Goal: Information Seeking & Learning: Learn about a topic

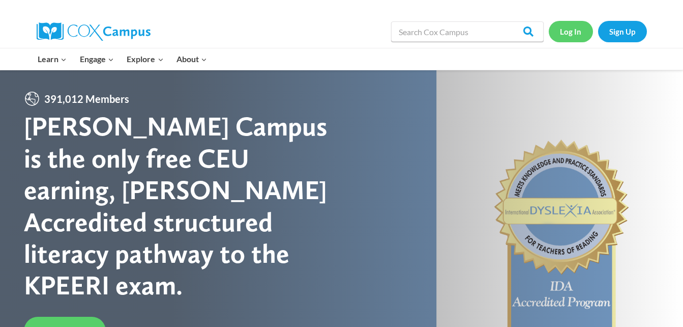
click at [573, 39] on link "Log In" at bounding box center [571, 31] width 44 height 21
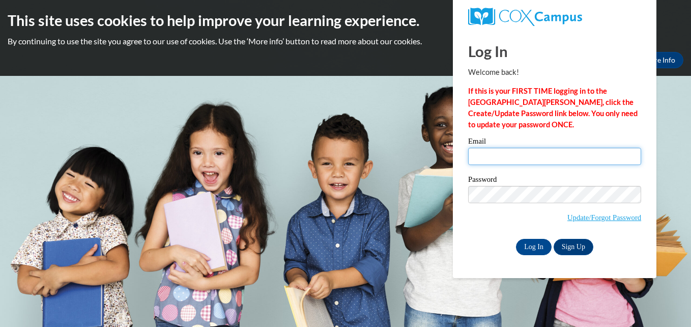
click at [496, 159] on input "Email" at bounding box center [554, 156] width 173 height 17
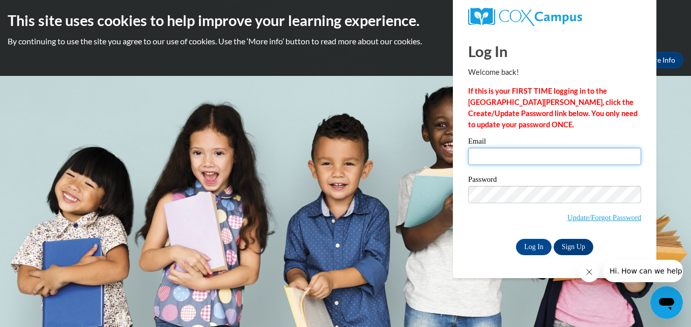
type input "egonzalez@horizonohio.org"
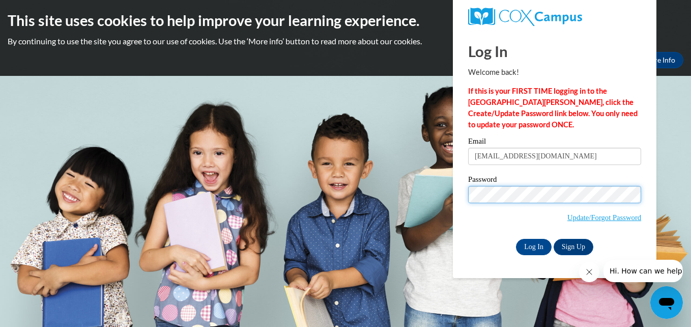
click at [516, 239] on input "Log In" at bounding box center [534, 247] width 36 height 16
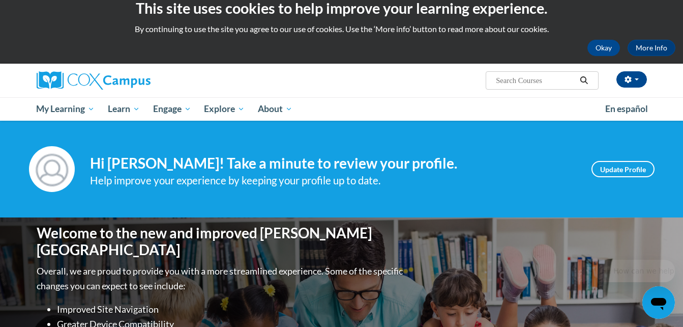
scroll to position [41, 0]
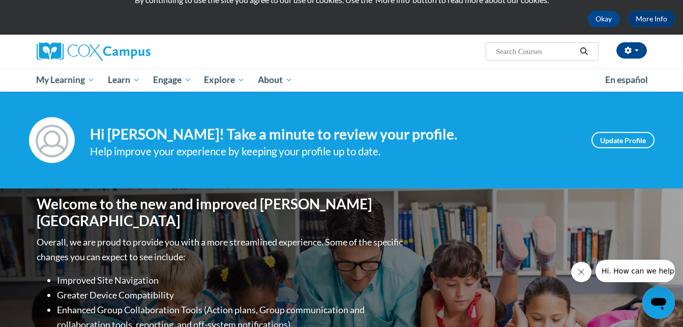
click at [511, 51] on input "Search..." at bounding box center [535, 51] width 81 height 12
type input "w"
type input "talk with me"
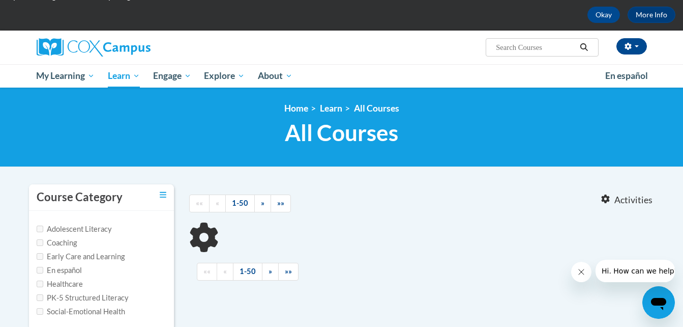
type input "talk with me"
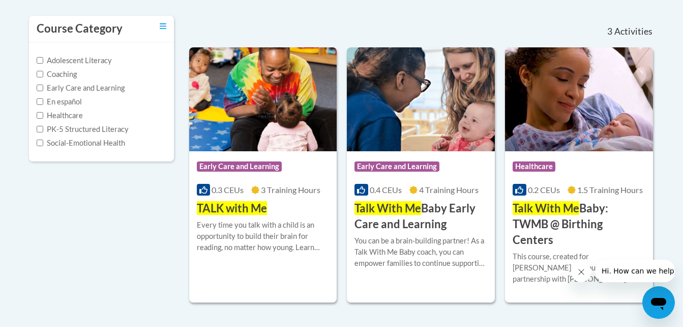
scroll to position [215, 0]
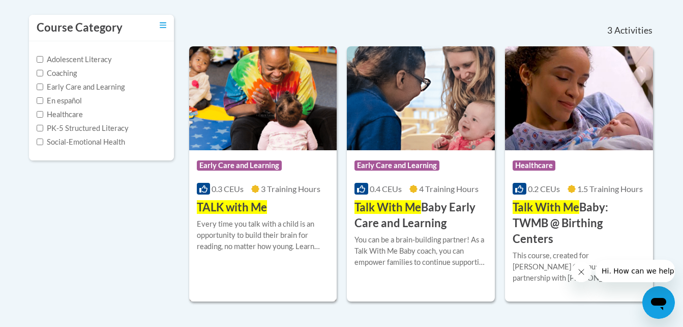
click at [278, 214] on div "Course Category: Early Care and Learning 0.3 CEUs 3 Training Hours COURSE TALK …" at bounding box center [263, 182] width 148 height 65
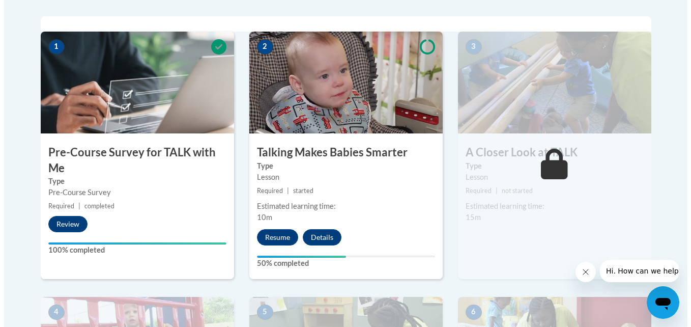
scroll to position [326, 0]
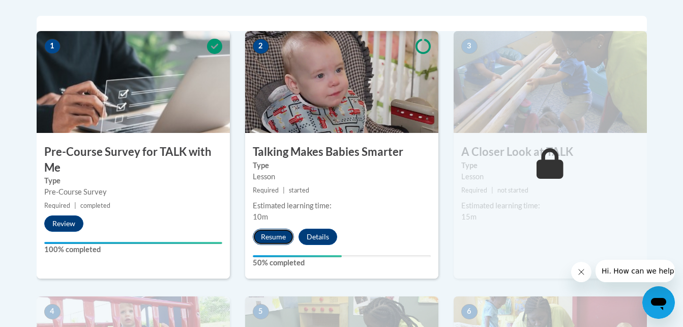
click at [275, 239] on button "Resume" at bounding box center [273, 236] width 41 height 16
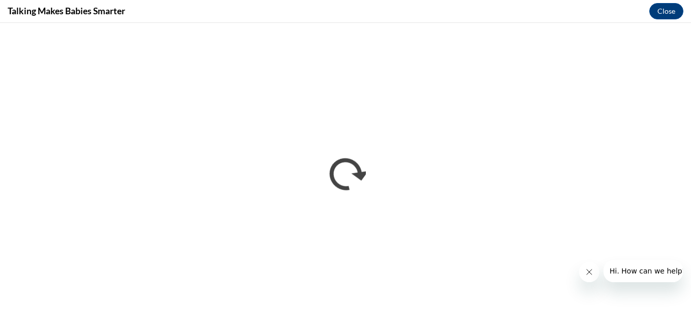
scroll to position [0, 0]
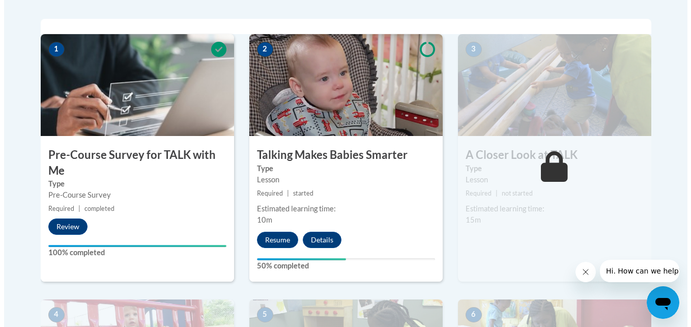
scroll to position [323, 0]
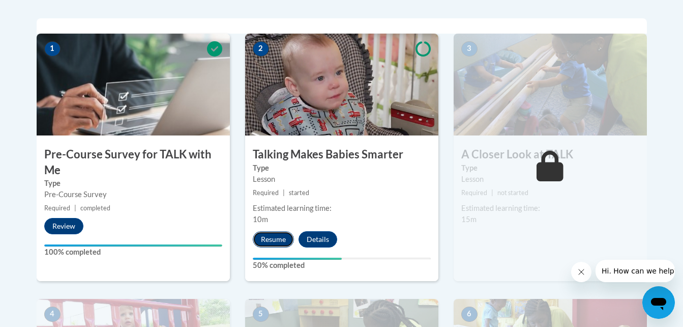
click at [282, 235] on button "Resume" at bounding box center [273, 239] width 41 height 16
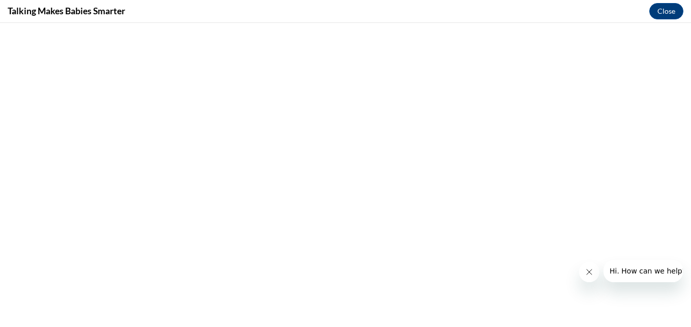
click at [594, 271] on button "Close message from company" at bounding box center [588, 271] width 20 height 20
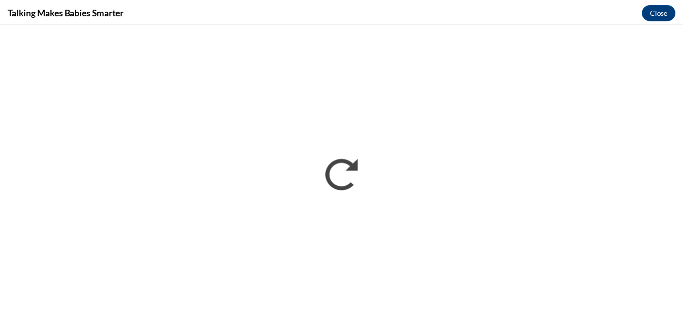
scroll to position [0, 0]
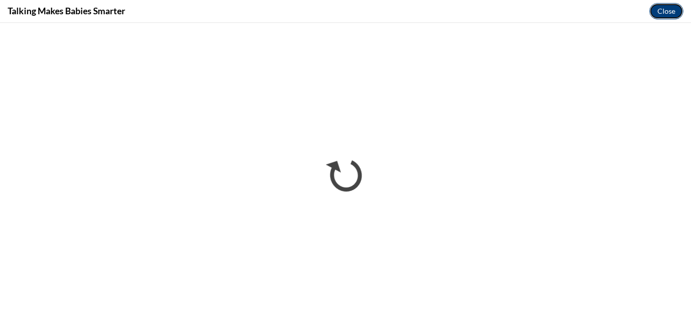
click at [667, 8] on button "Close" at bounding box center [666, 11] width 34 height 16
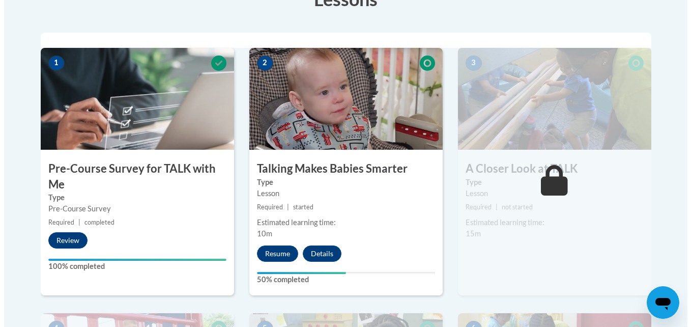
scroll to position [310, 0]
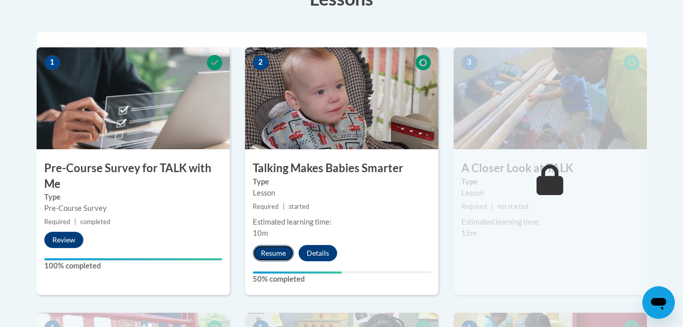
click at [271, 247] on button "Resume" at bounding box center [273, 253] width 41 height 16
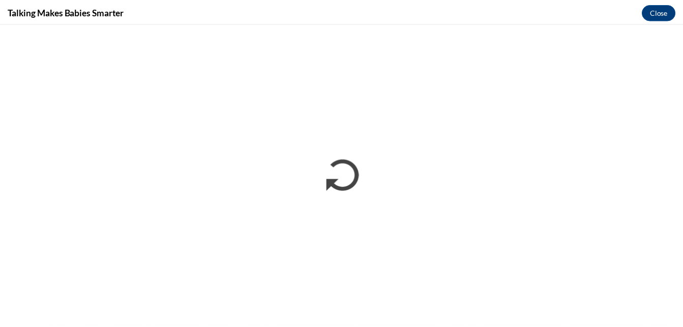
scroll to position [0, 0]
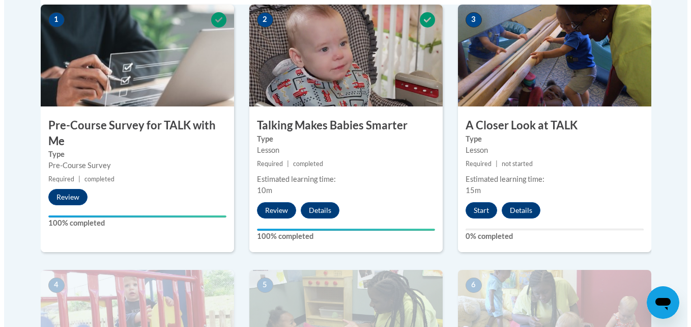
scroll to position [348, 0]
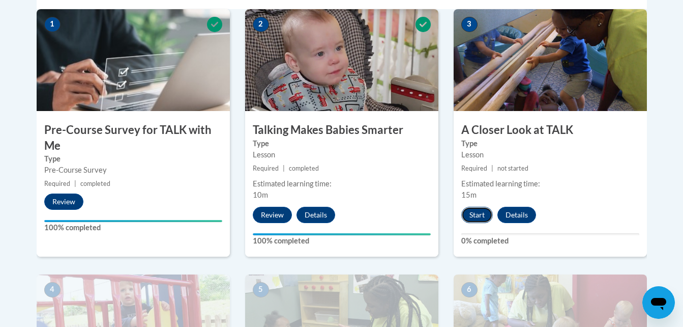
click at [477, 212] on button "Start" at bounding box center [477, 215] width 32 height 16
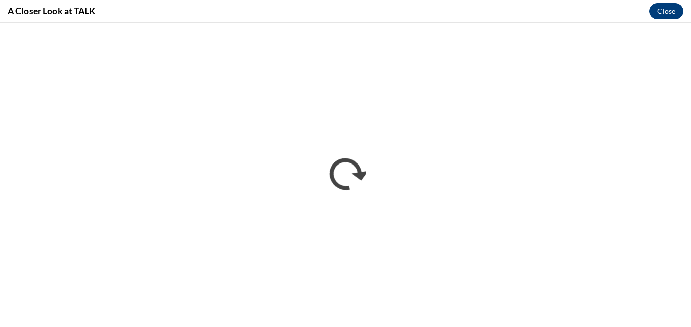
scroll to position [0, 0]
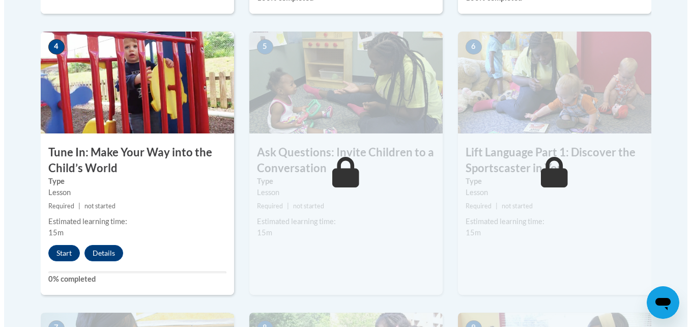
scroll to position [592, 0]
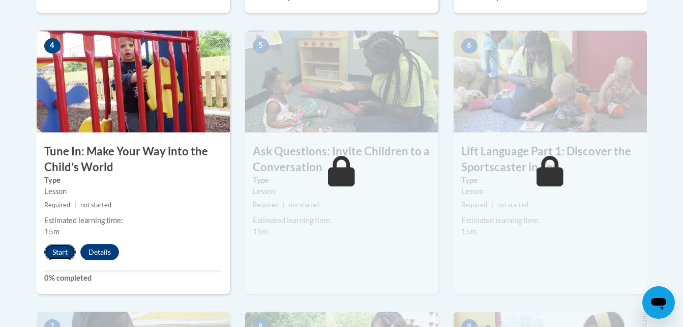
click at [57, 248] on button "Start" at bounding box center [60, 252] width 32 height 16
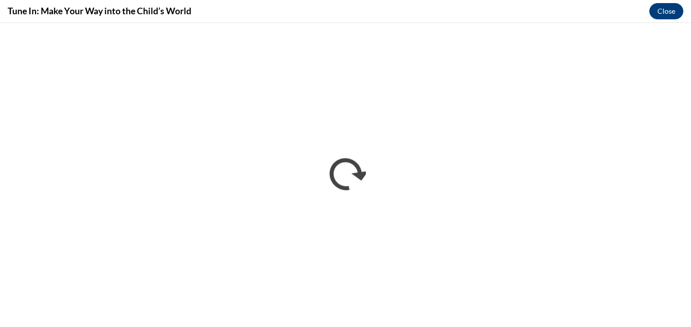
scroll to position [0, 0]
